Goal: Task Accomplishment & Management: Complete application form

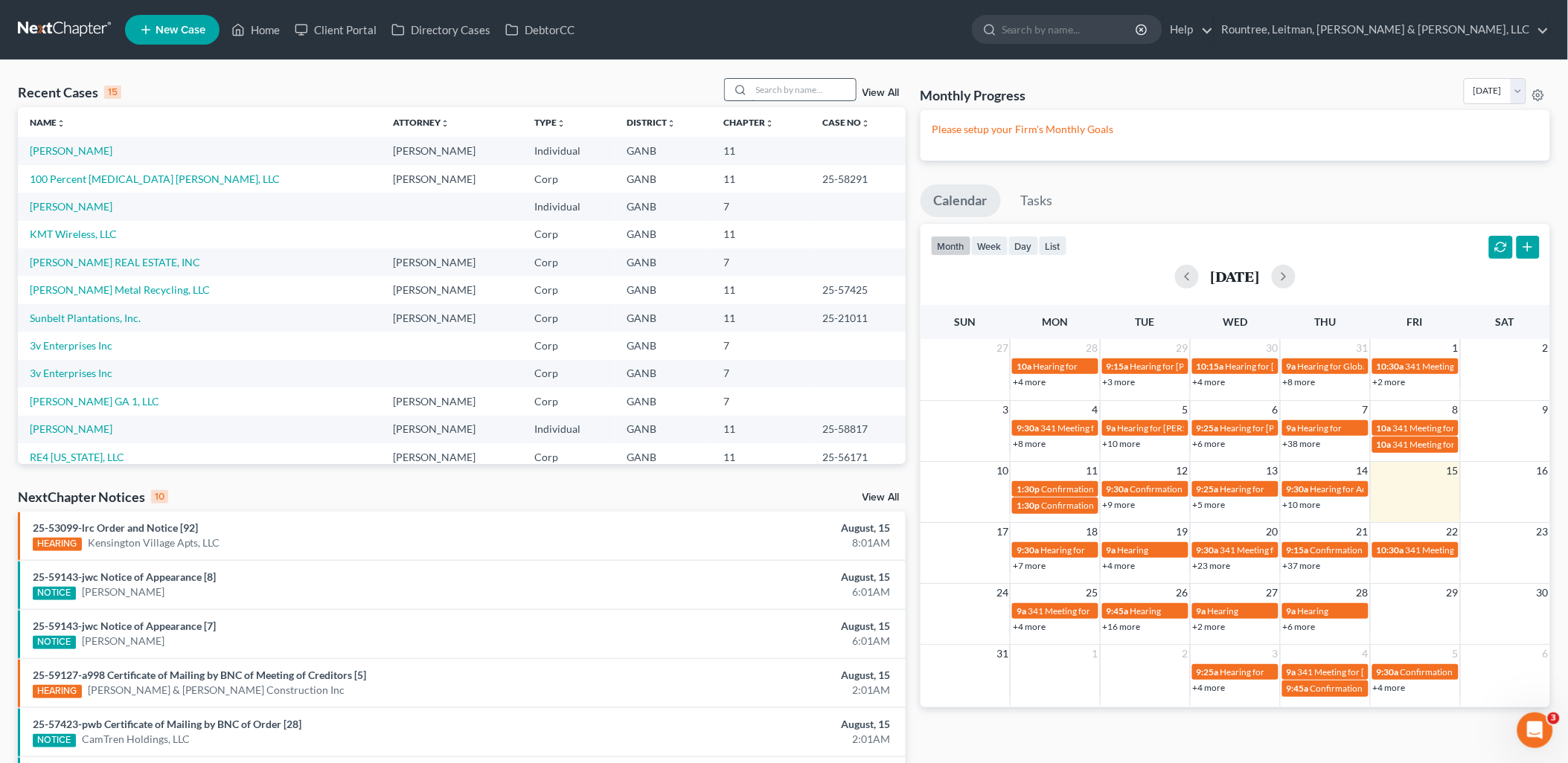
click at [784, 96] on input "search" at bounding box center [803, 90] width 104 height 22
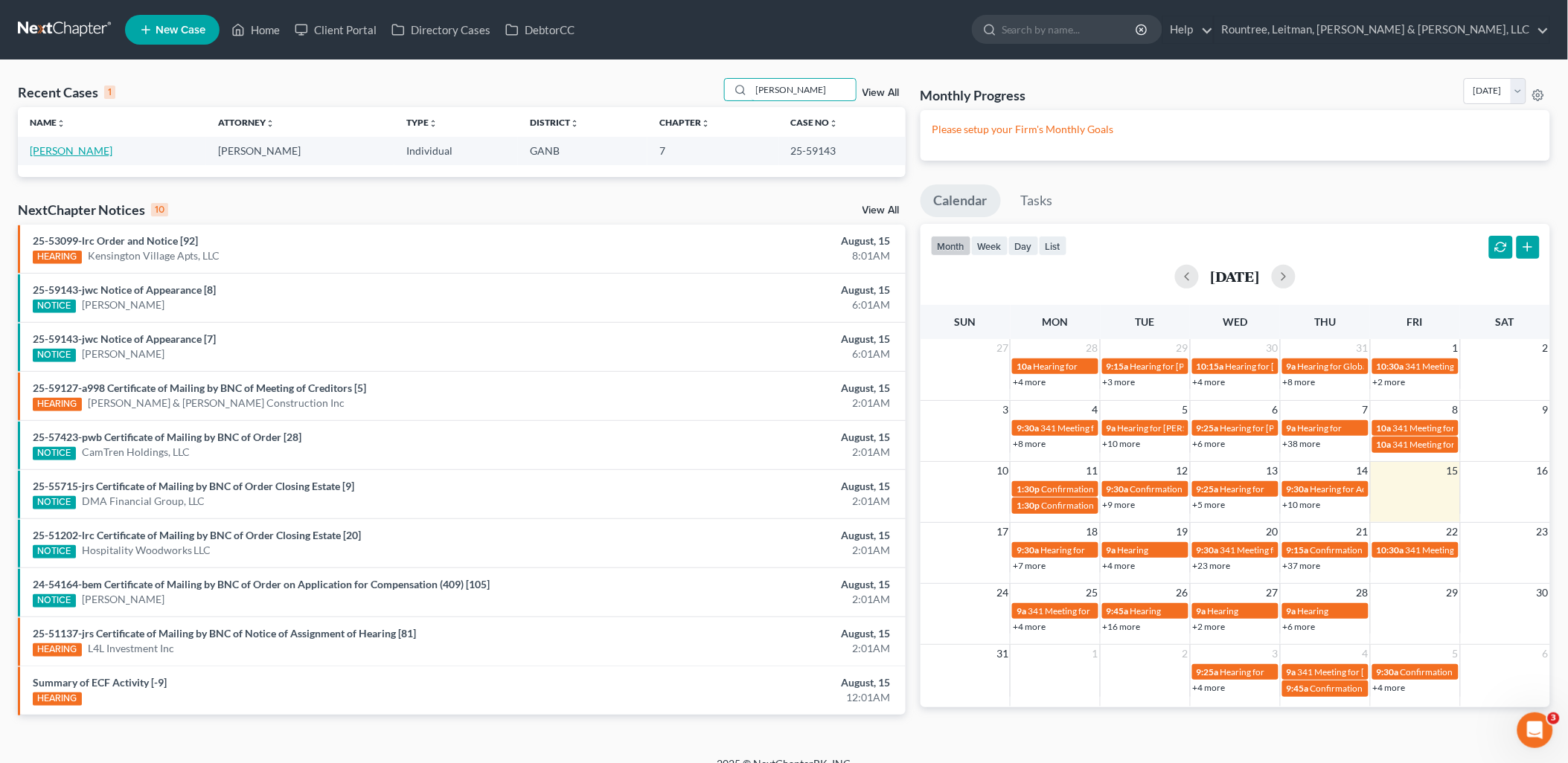
type input "[PERSON_NAME]"
click at [84, 149] on link "[PERSON_NAME]" at bounding box center [71, 150] width 83 height 13
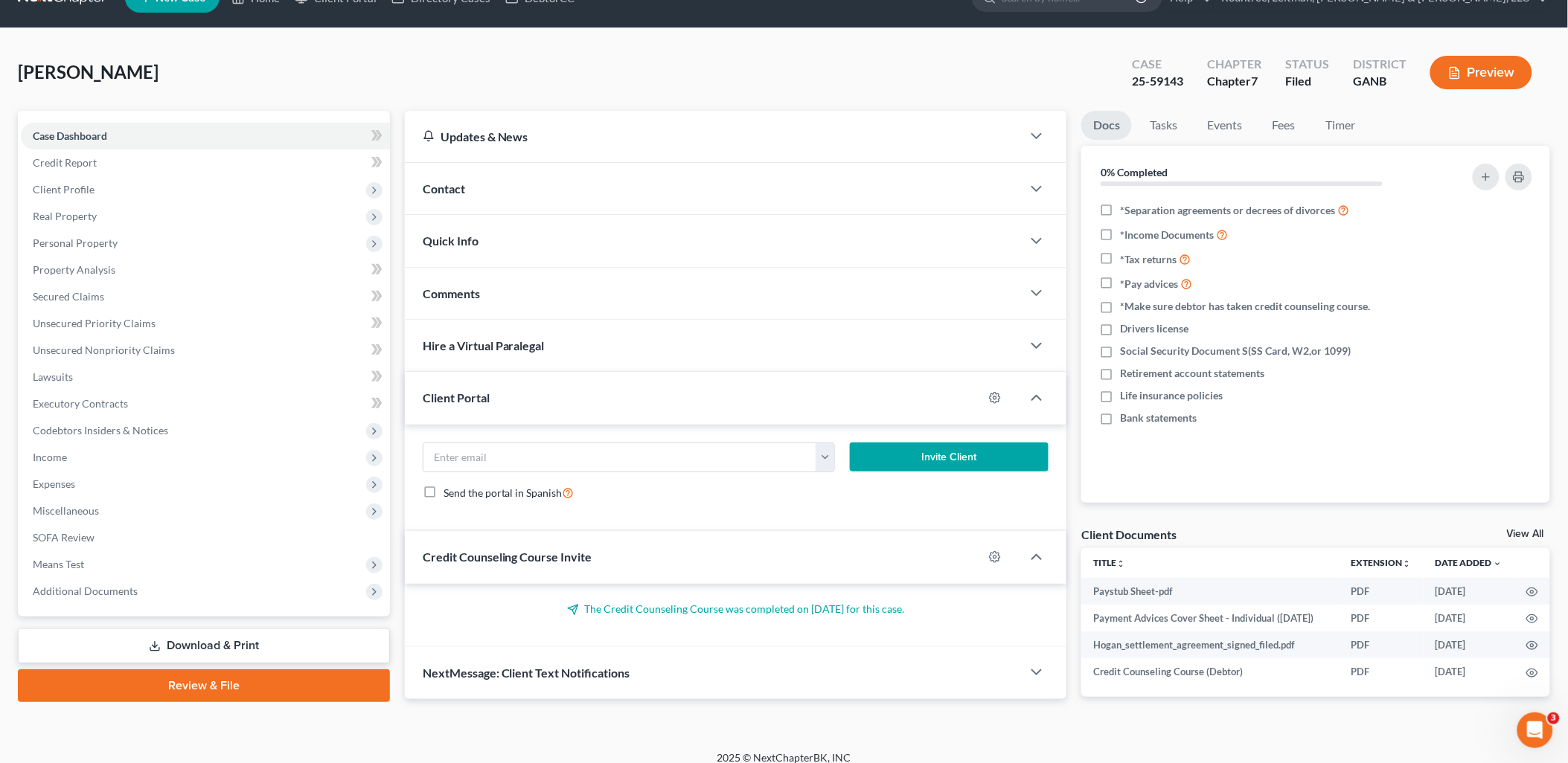
scroll to position [60, 0]
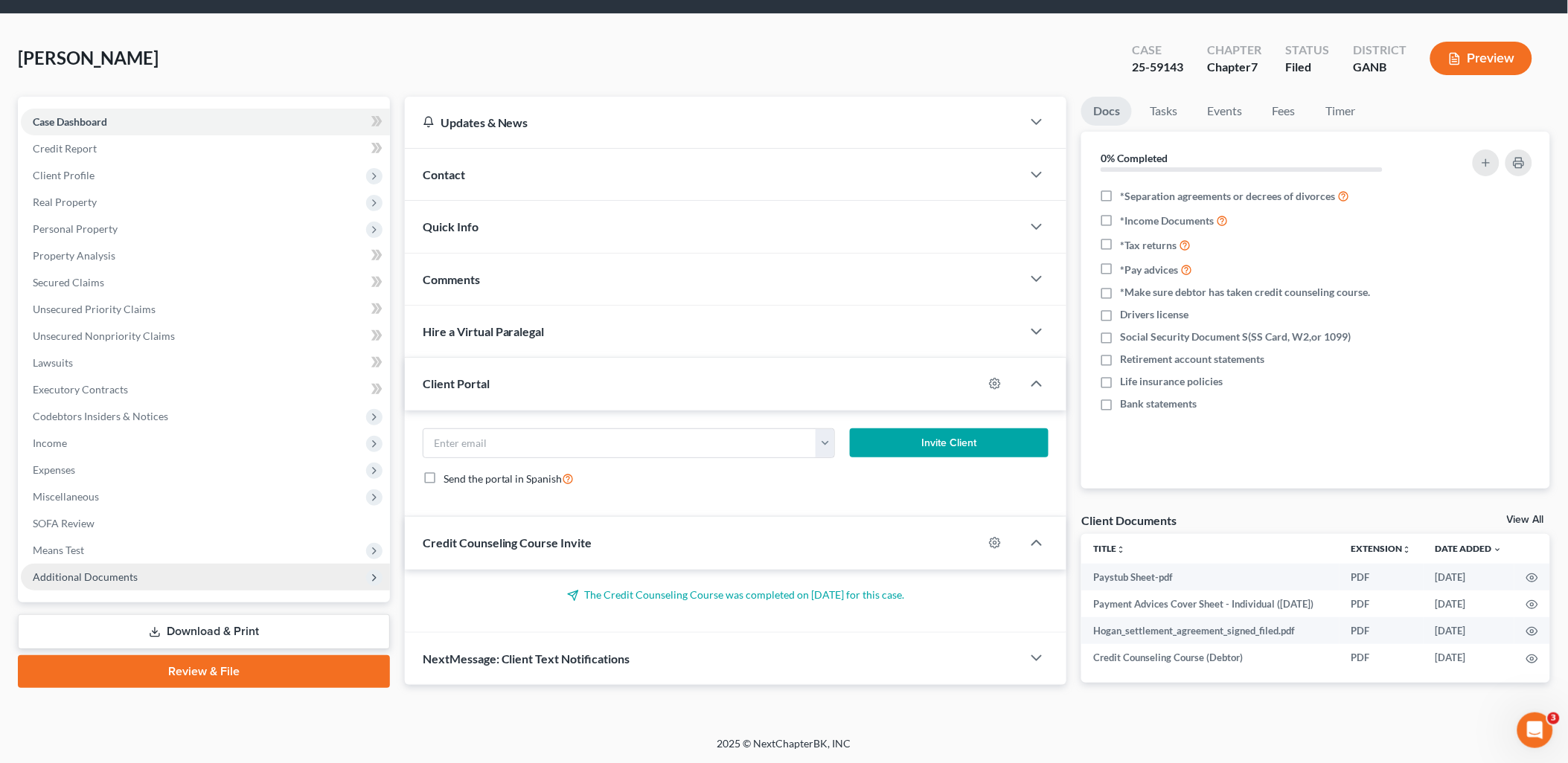
click at [182, 564] on span "Additional Documents" at bounding box center [205, 577] width 369 height 27
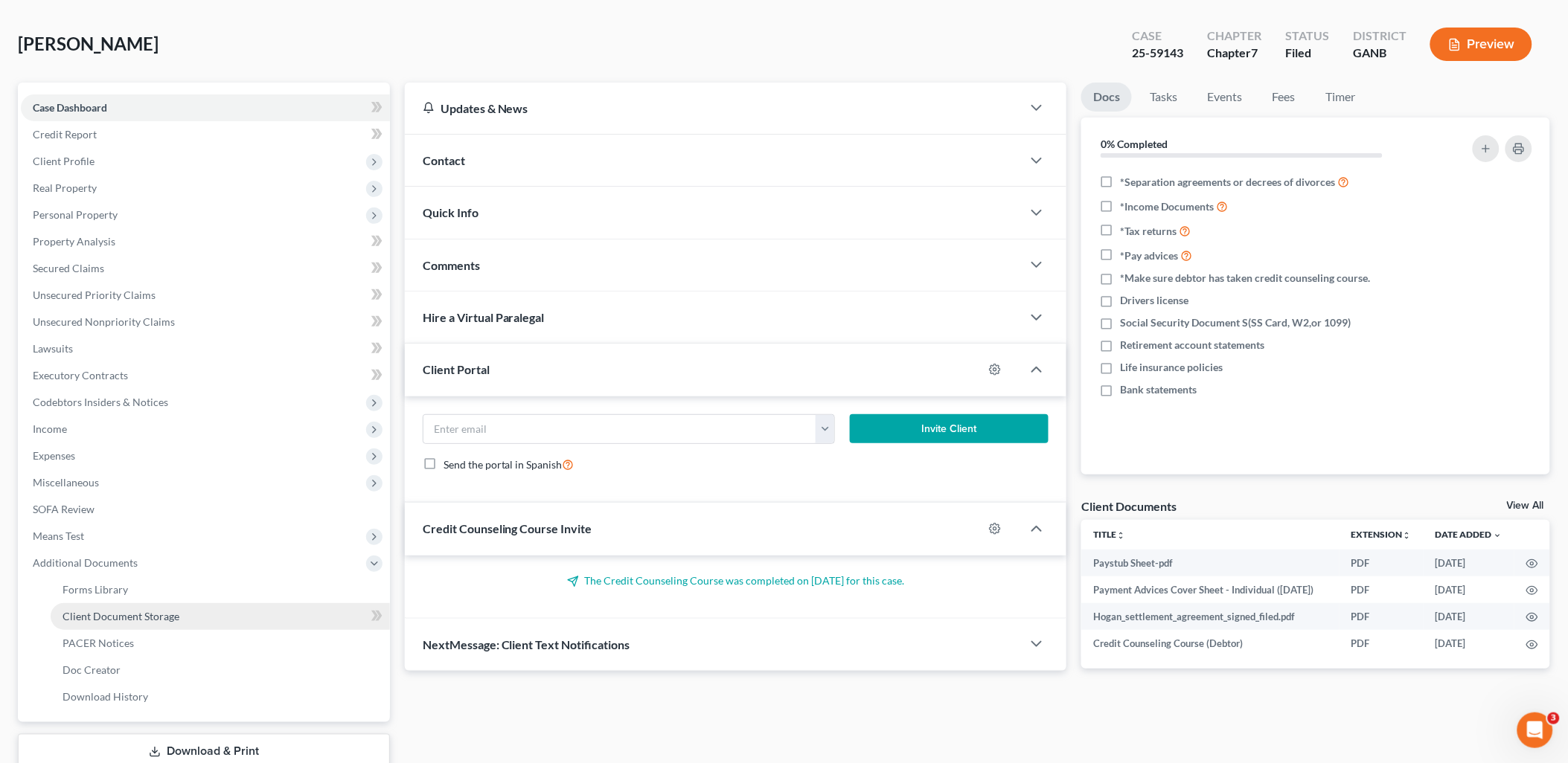
click at [164, 620] on span "Client Document Storage" at bounding box center [121, 616] width 117 height 13
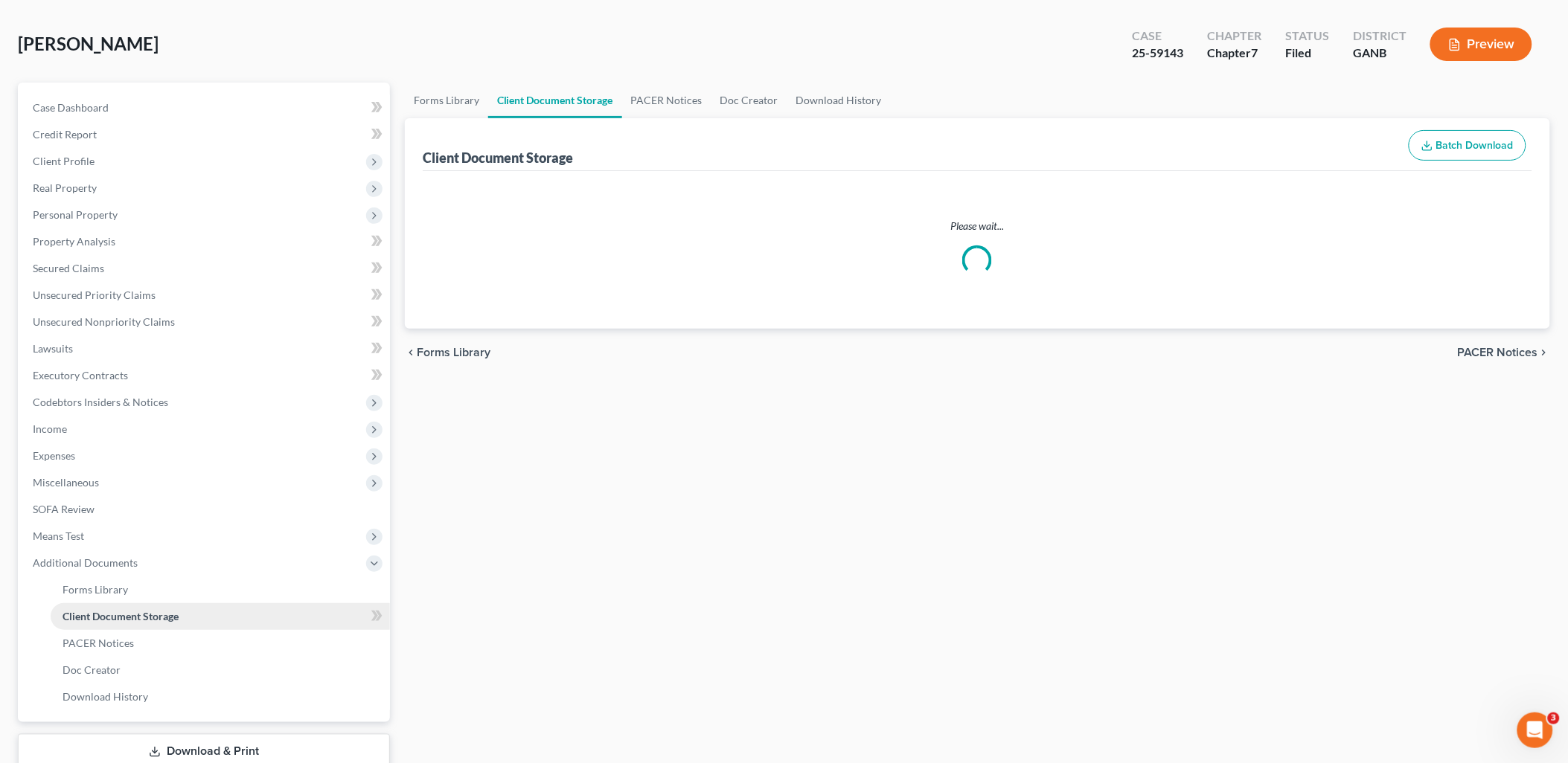
scroll to position [6, 0]
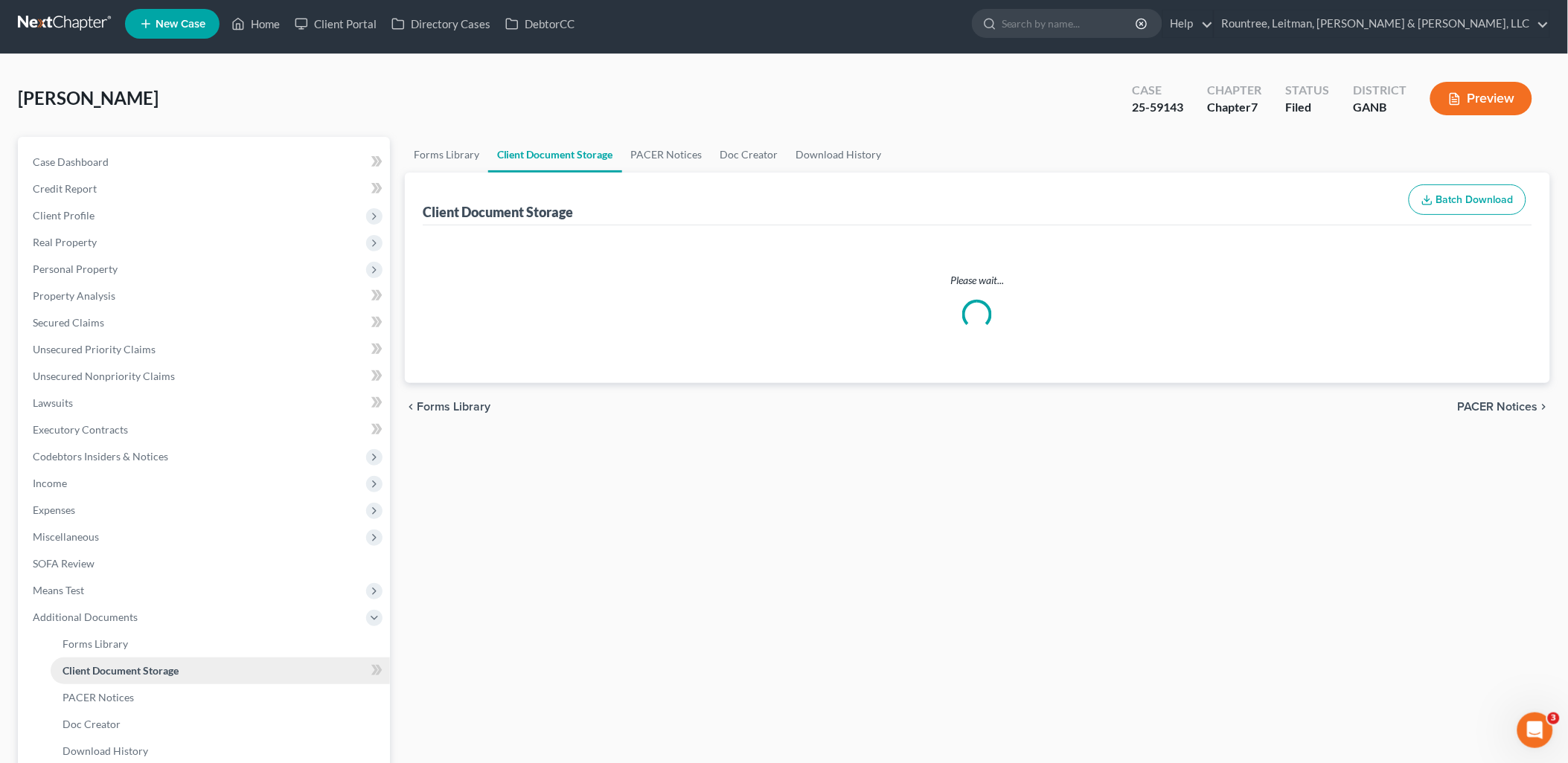
select select "5"
select select "35"
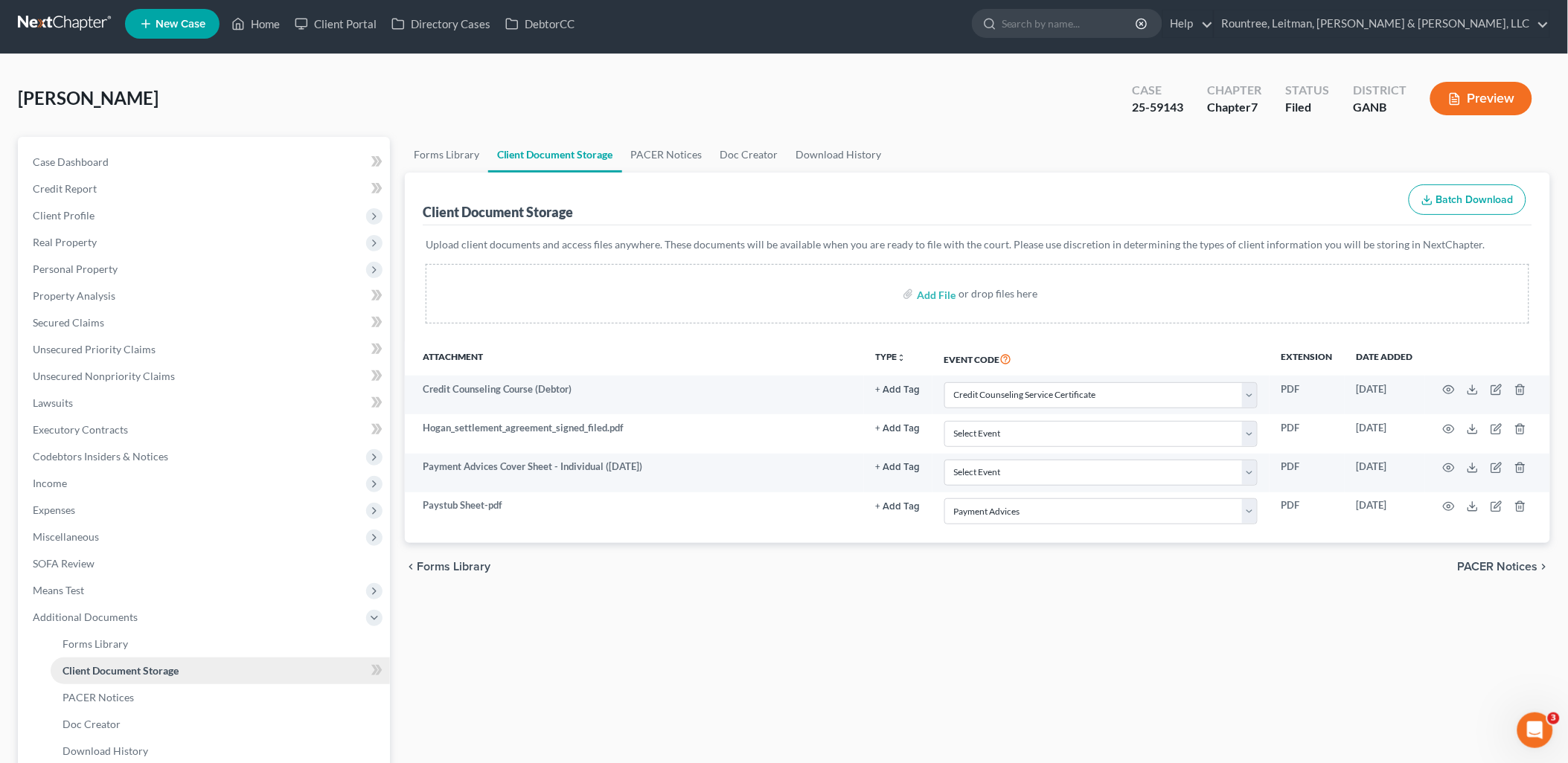
scroll to position [0, 0]
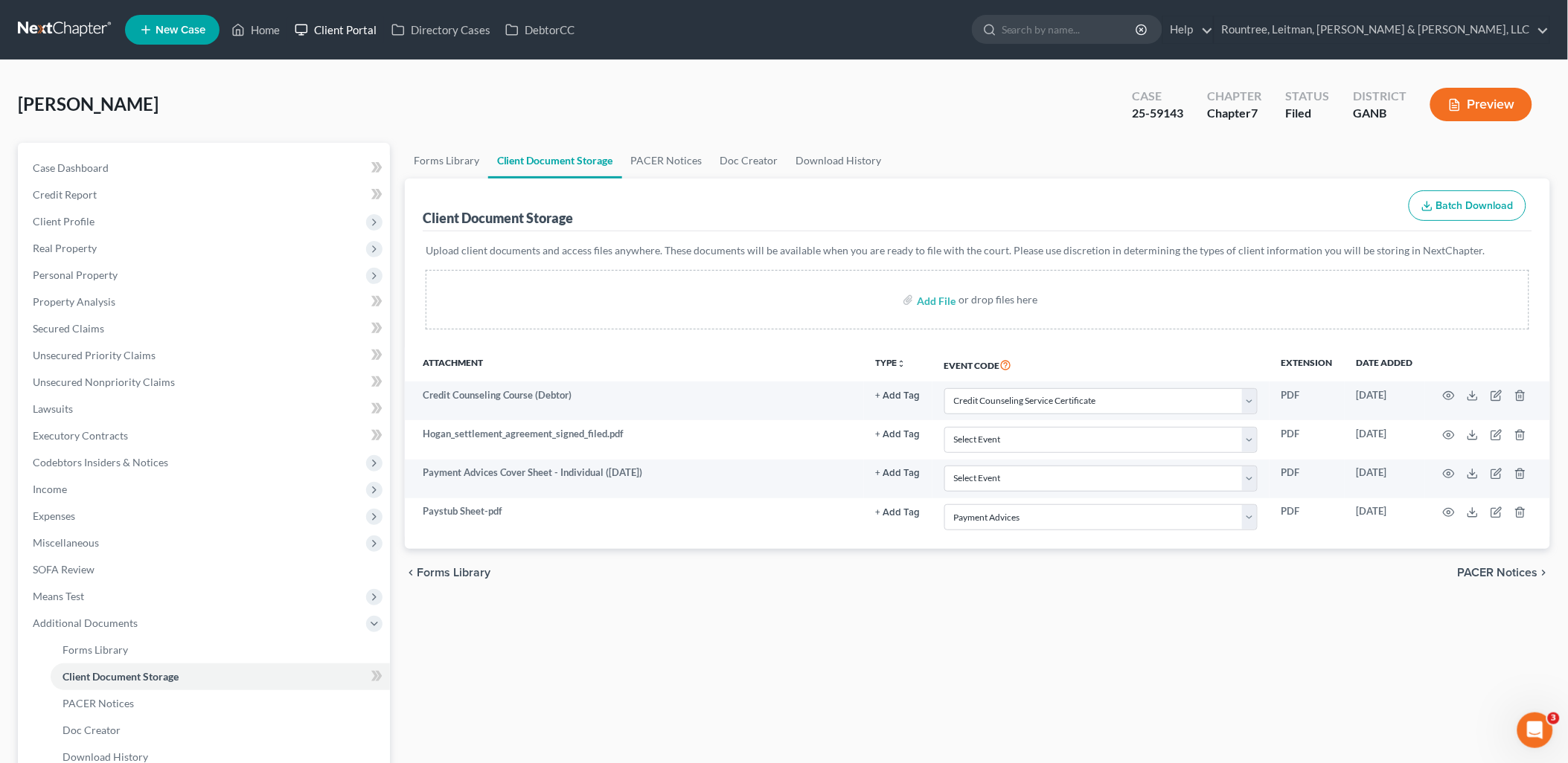
click at [323, 32] on link "Client Portal" at bounding box center [336, 30] width 97 height 27
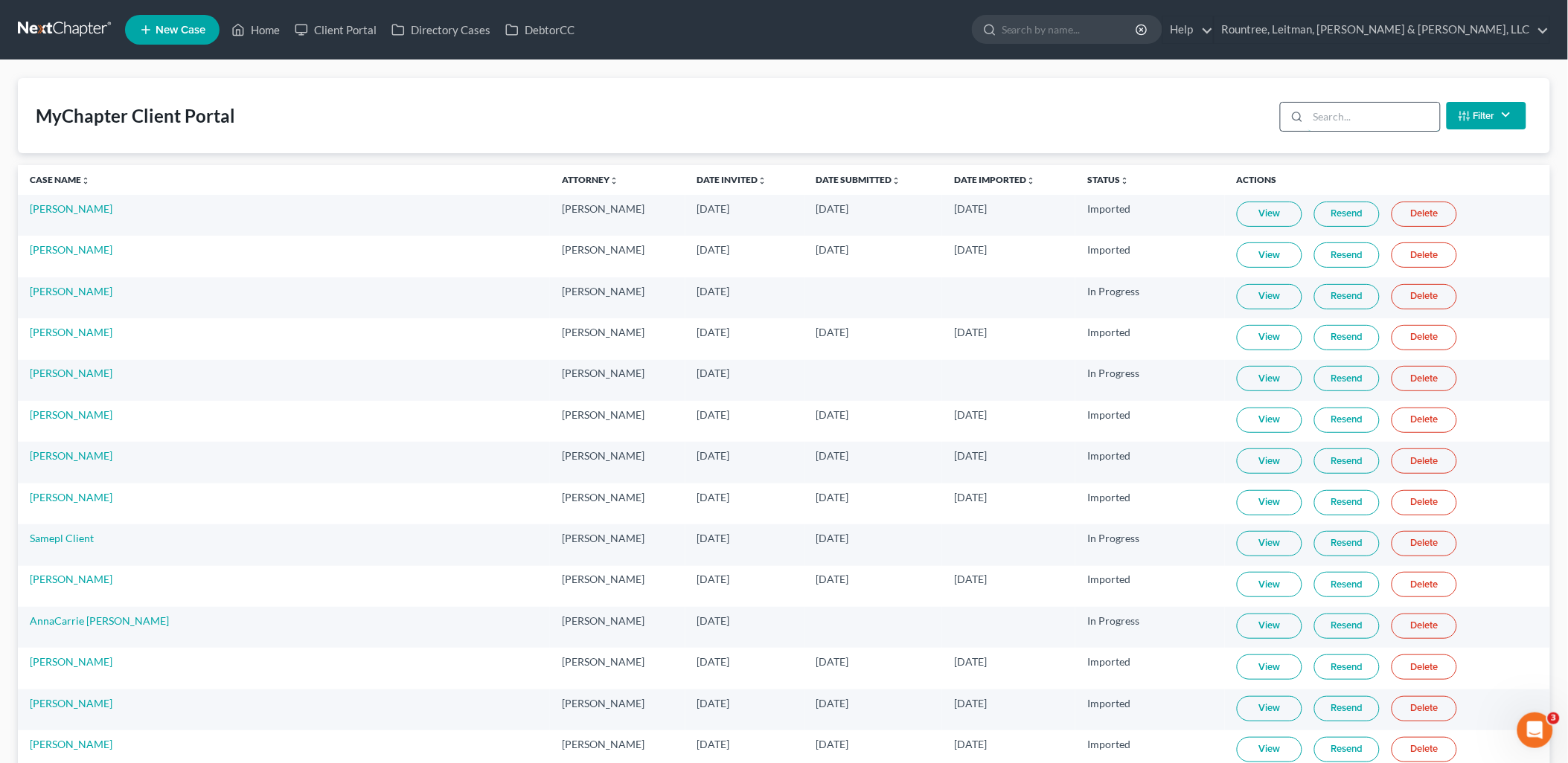
click at [1357, 122] on input "search" at bounding box center [1375, 116] width 131 height 28
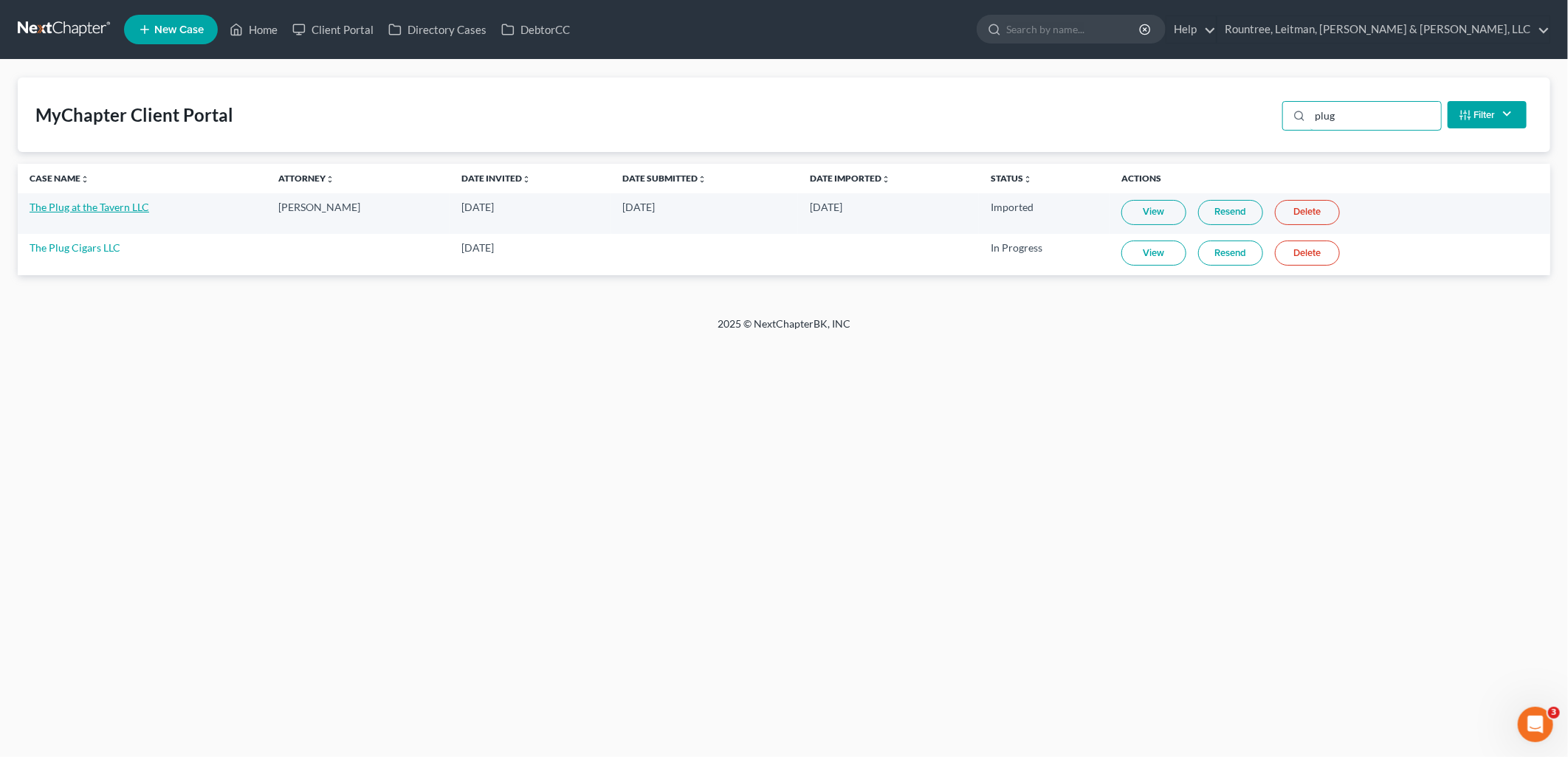
type input "plug"
click at [114, 210] on link "The Plug at the Tavern LLC" at bounding box center [89, 207] width 119 height 13
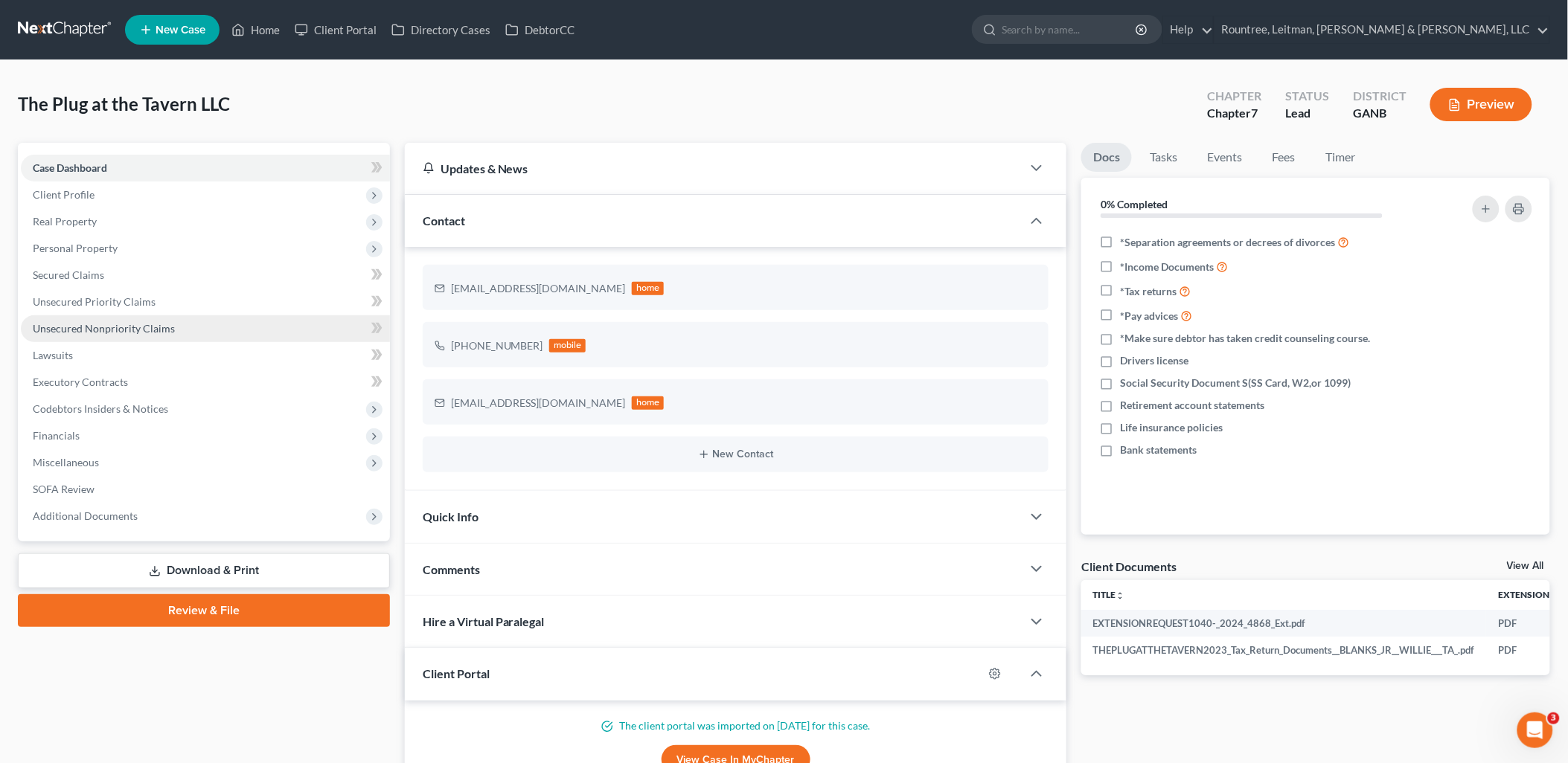
click at [203, 339] on link "Unsecured Nonpriority Claims" at bounding box center [205, 328] width 369 height 27
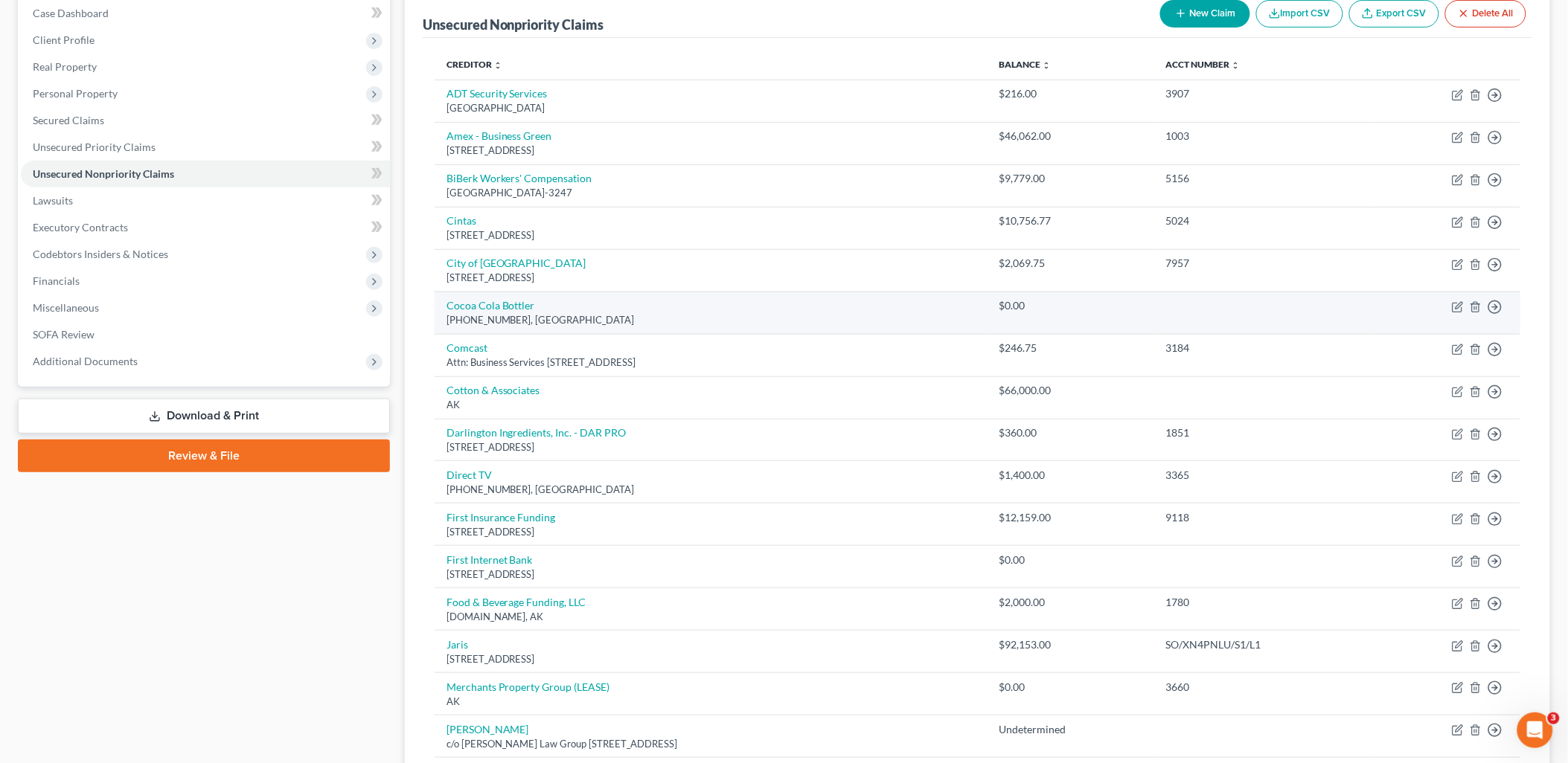
scroll to position [165, 0]
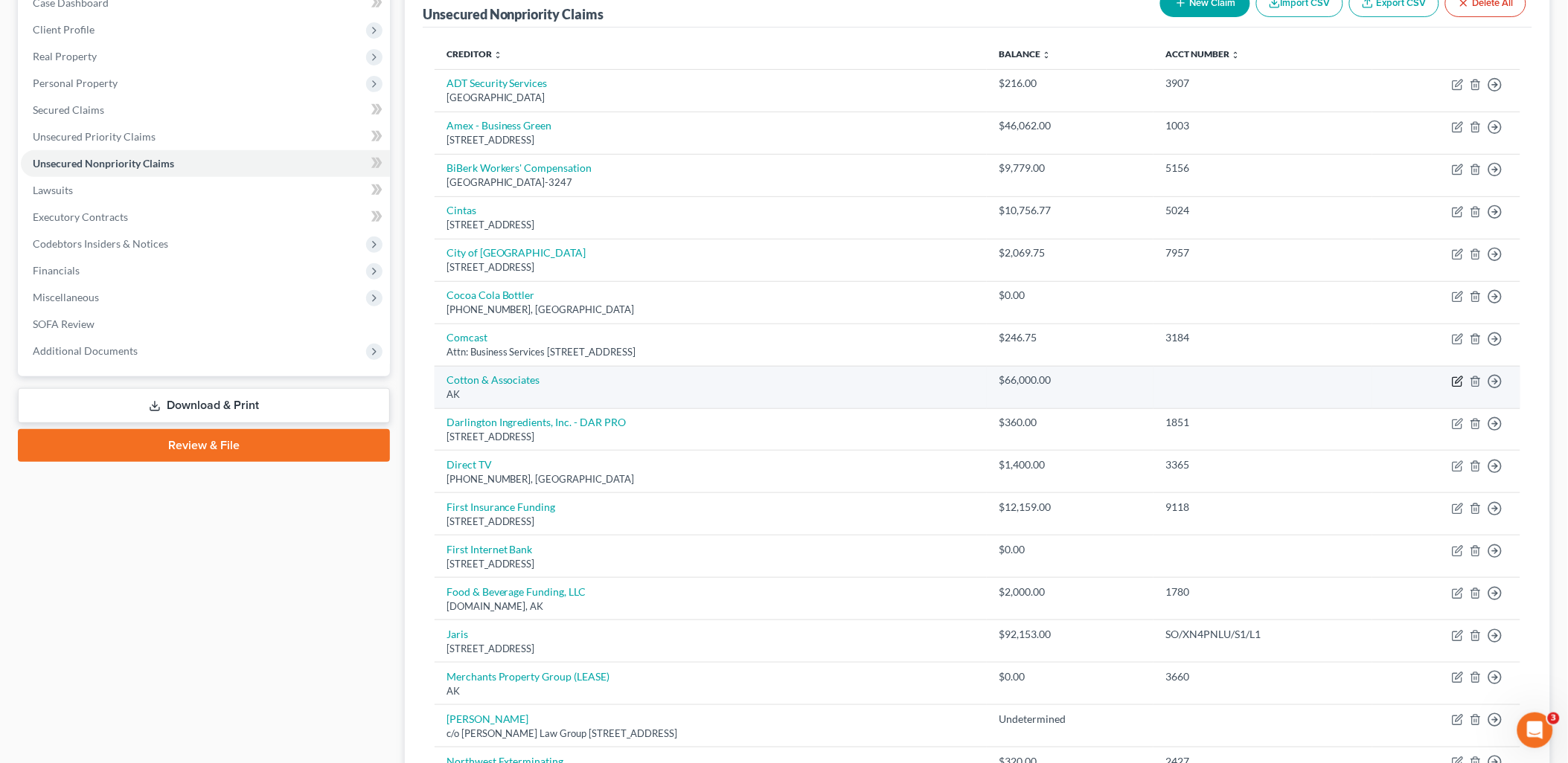
click at [1455, 377] on icon "button" at bounding box center [1457, 382] width 9 height 9
select select "1"
select select "8"
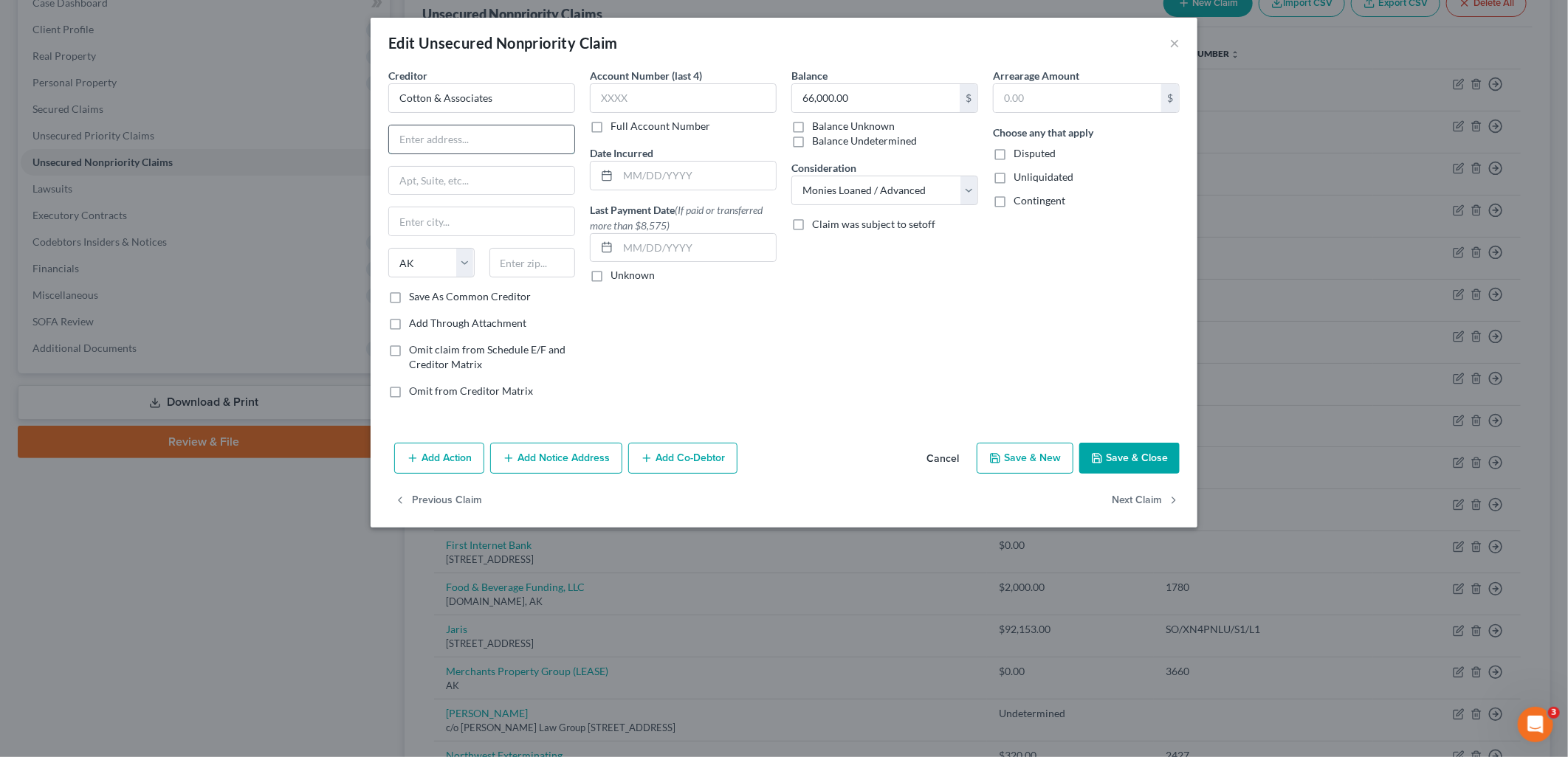
click at [475, 131] on input "text" at bounding box center [482, 139] width 185 height 28
click at [504, 103] on input "Cotton & Associates" at bounding box center [482, 99] width 187 height 30
type input "Cotton & Associates, LLC"
click at [516, 130] on input "text" at bounding box center [482, 139] width 185 height 28
type input "[PERSON_NAME]"
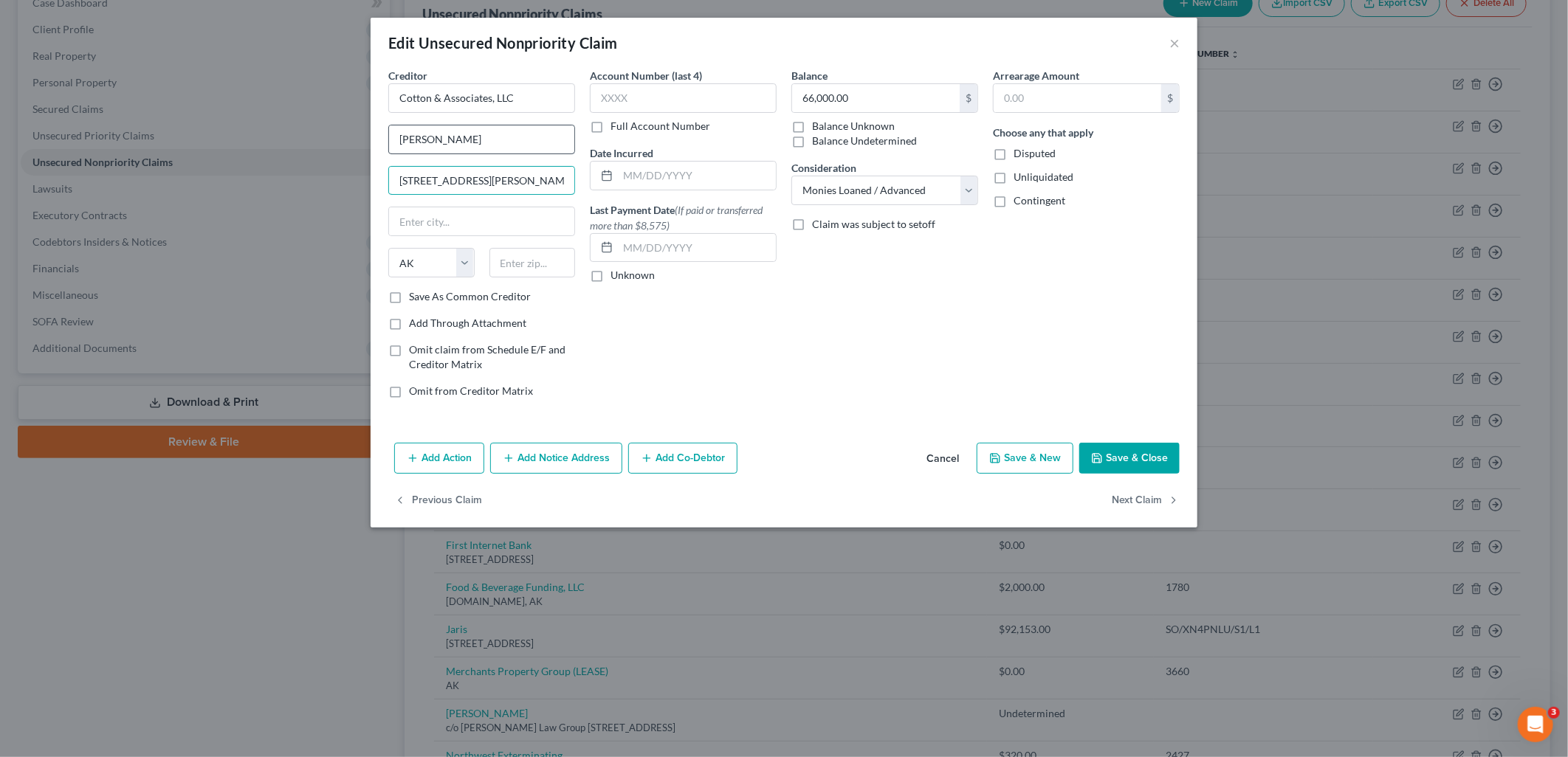
type input "[STREET_ADDRESS][PERSON_NAME]"
type input "30290"
click at [720, 341] on div "Account Number (last 4) Full Account Number Date Incurred Last Payment Date (If…" at bounding box center [683, 239] width 202 height 342
type input "[PERSON_NAME]"
select select "10"
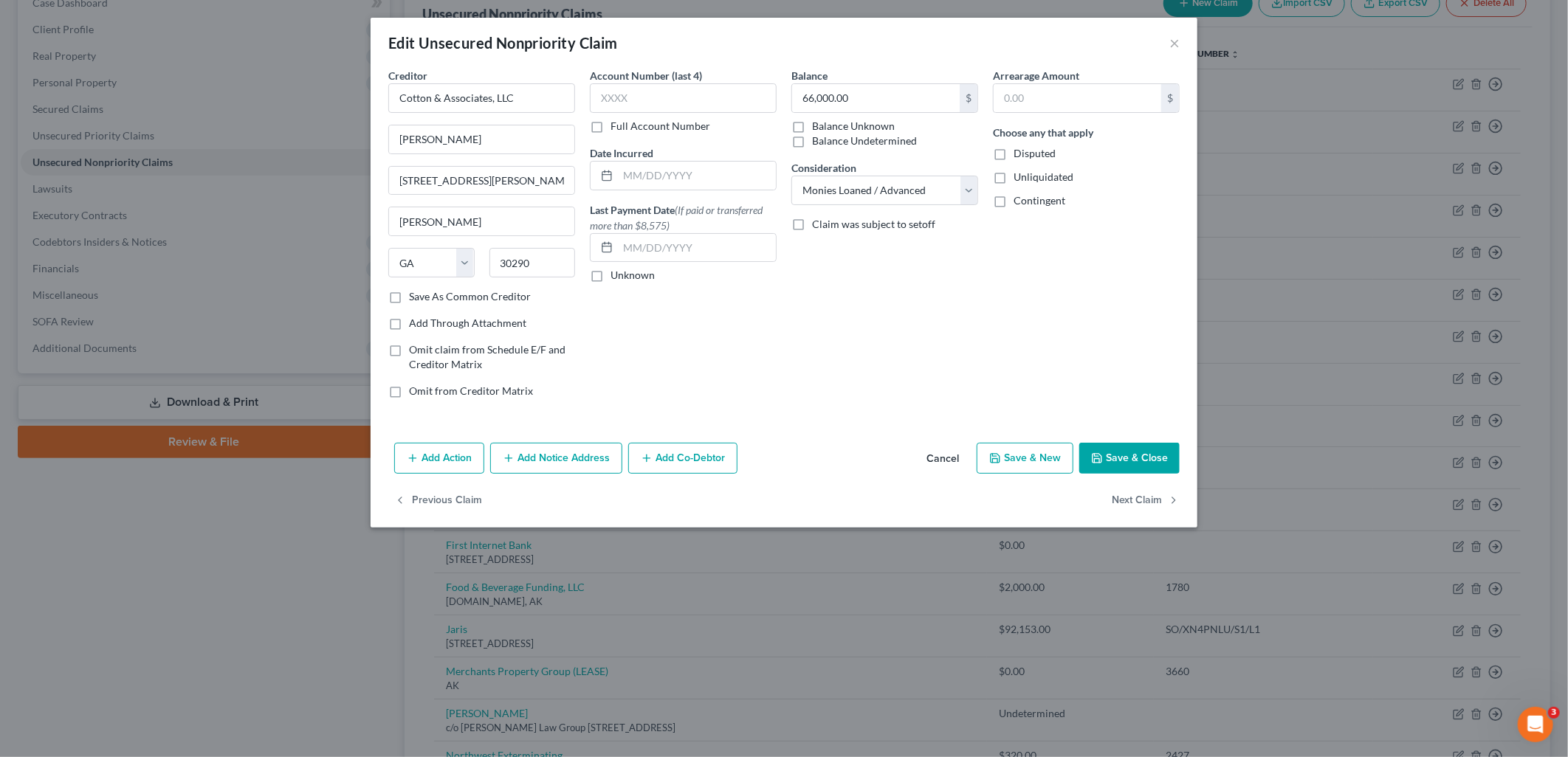
click at [1138, 453] on button "Save & Close" at bounding box center [1130, 458] width 101 height 31
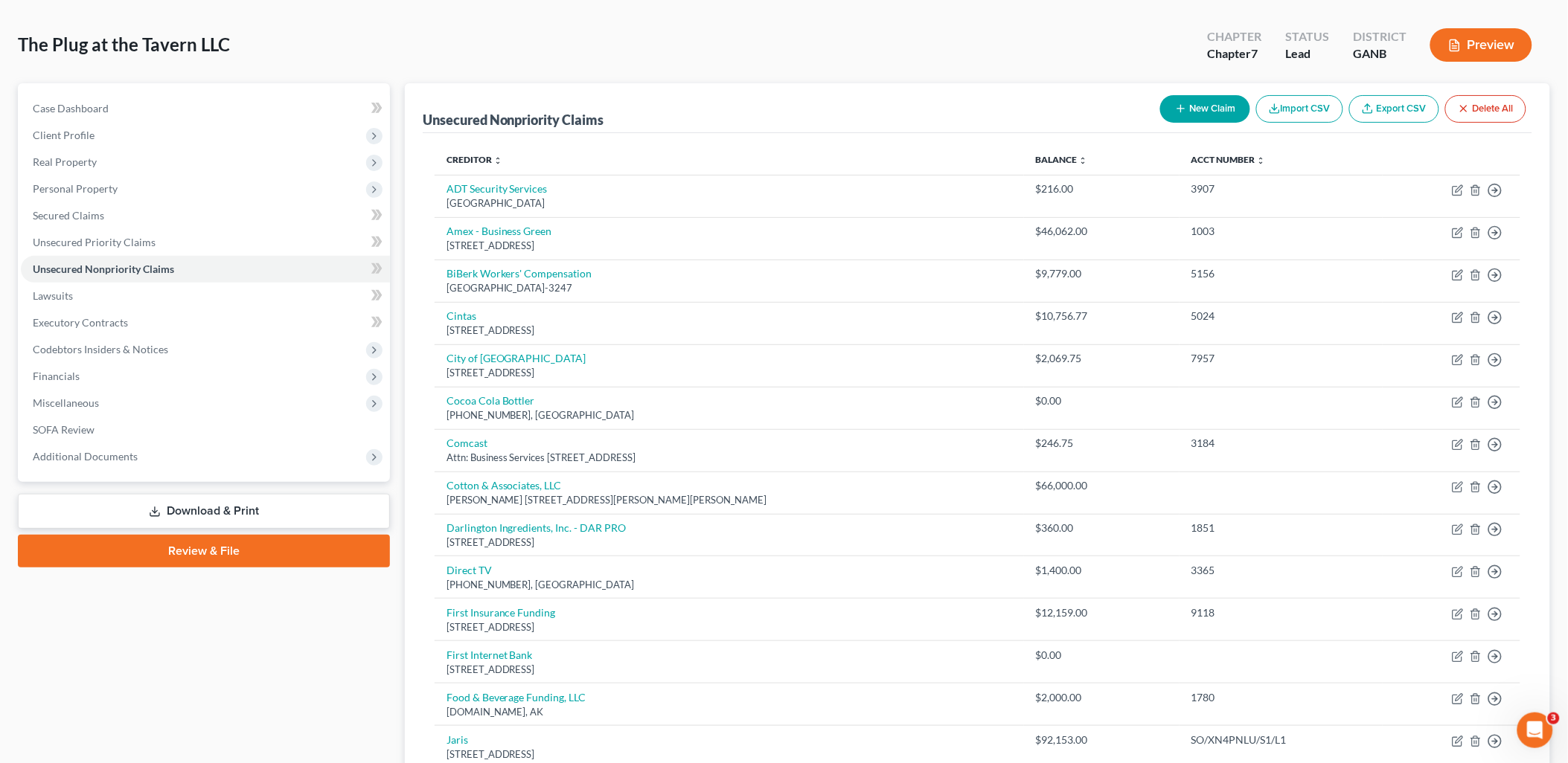
scroll to position [0, 0]
